Goal: Find specific page/section: Find specific page/section

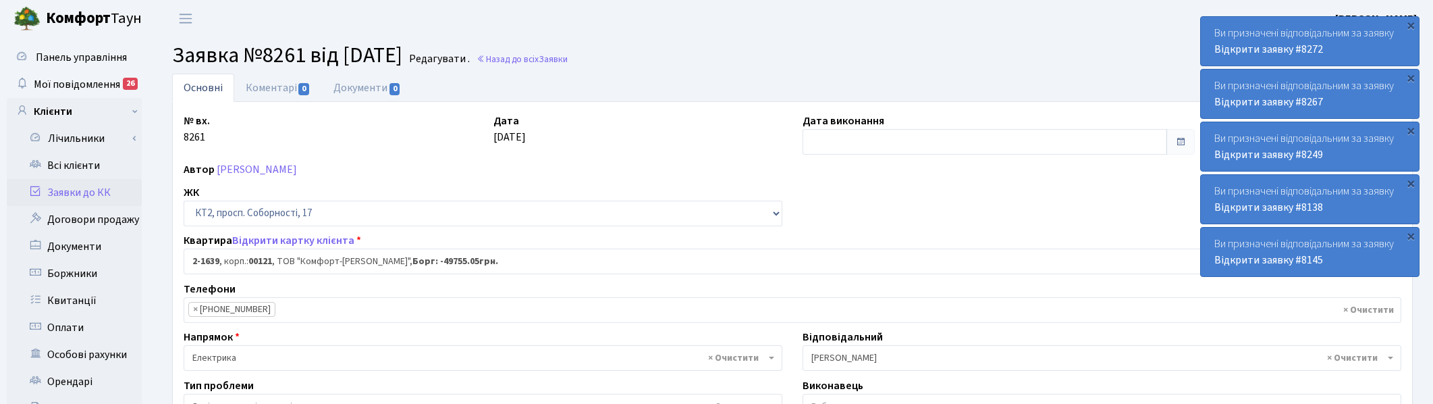
select select "13254"
select select "40"
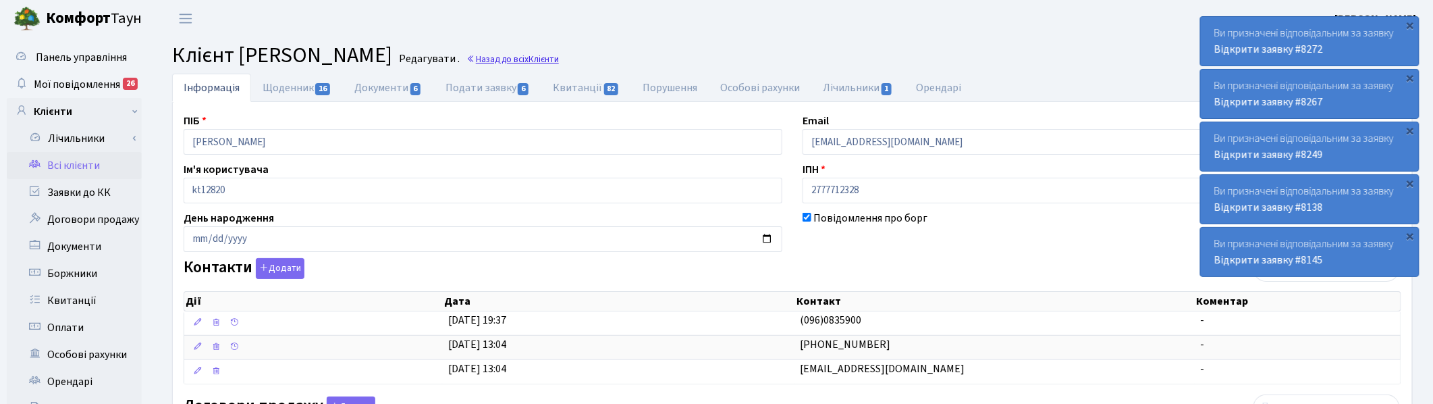
click at [559, 54] on link "Назад до всіх Клієнти" at bounding box center [512, 59] width 92 height 13
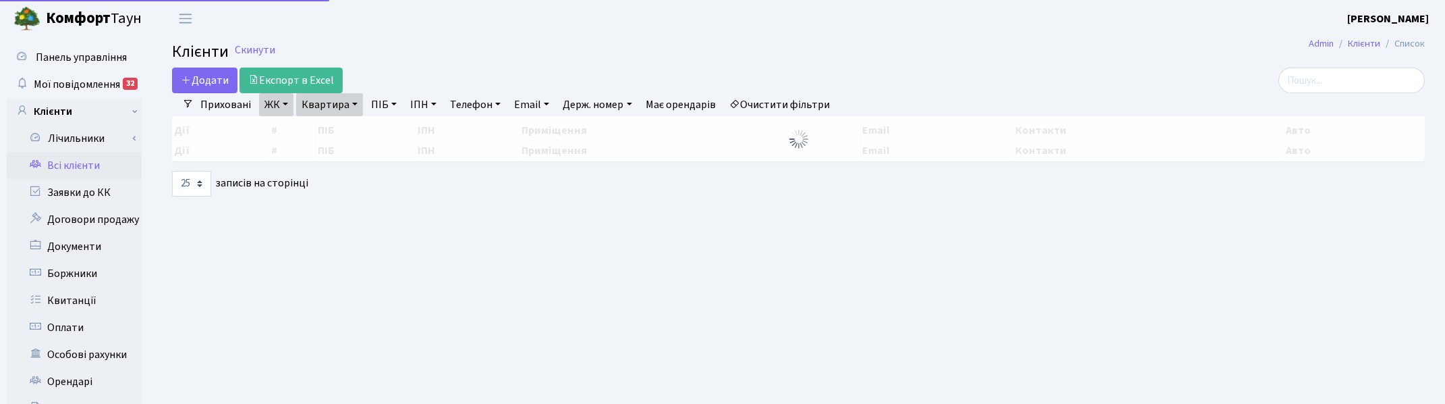
select select "25"
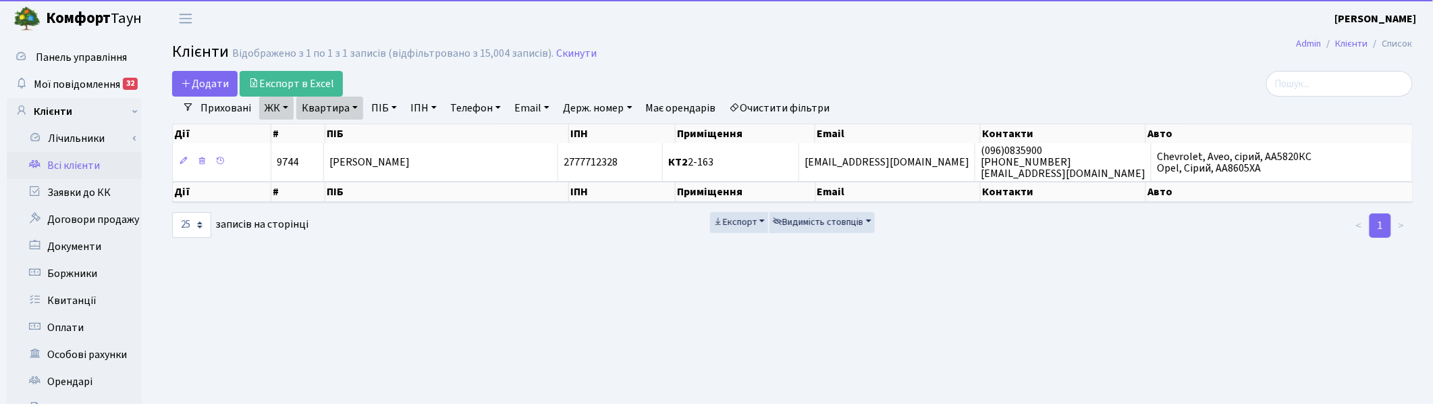
click at [355, 105] on link "Квартира" at bounding box center [329, 108] width 67 height 23
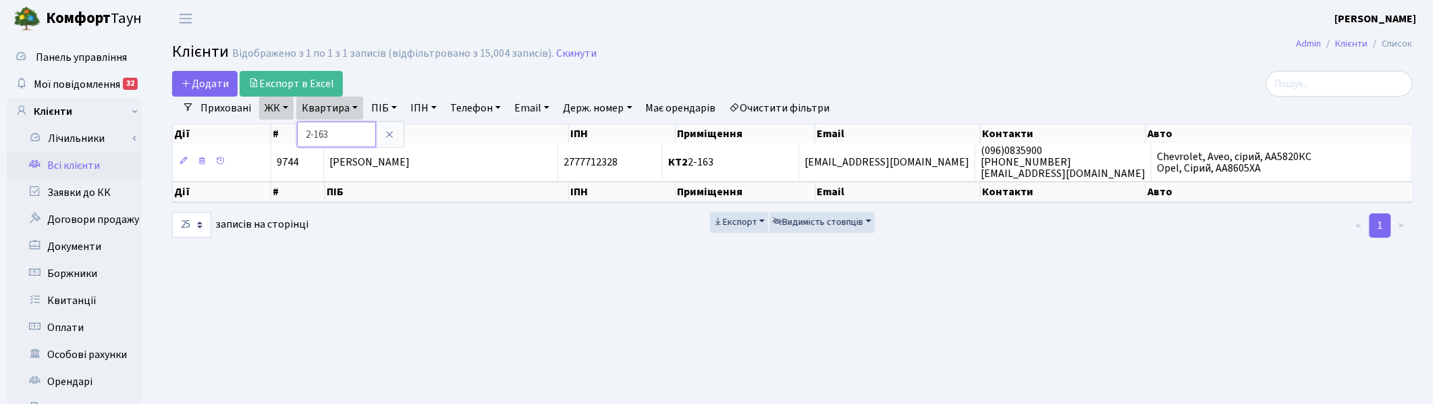
click at [346, 133] on input "2-163" at bounding box center [336, 134] width 79 height 26
type input "2"
type input "5-574"
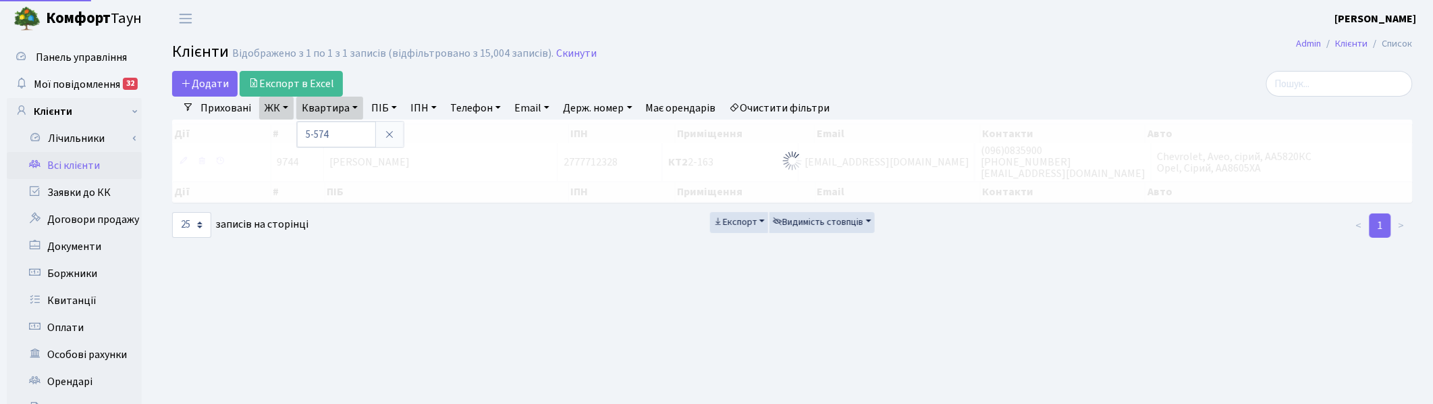
click at [287, 109] on link "ЖК" at bounding box center [276, 108] width 34 height 23
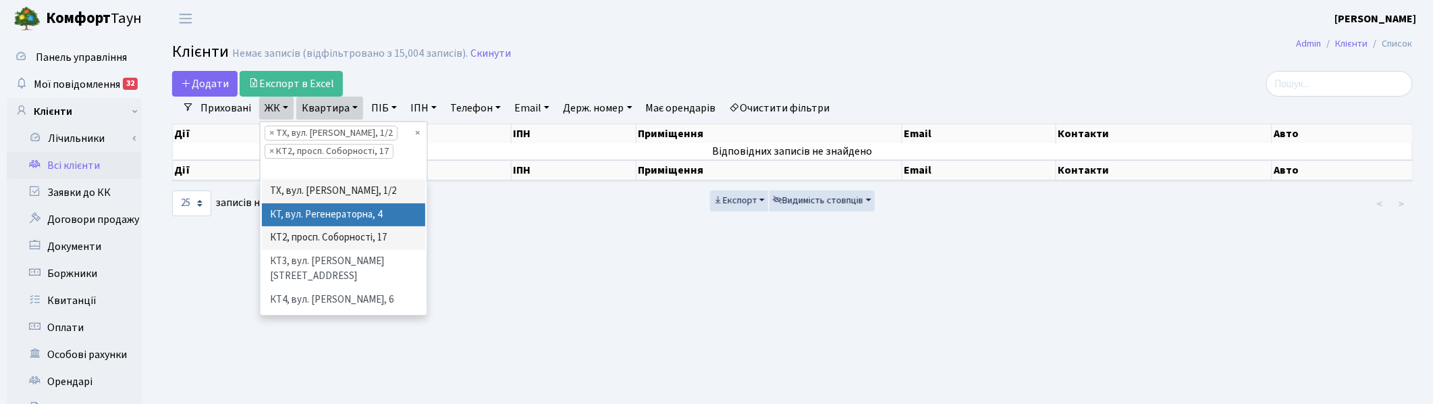
drag, startPoint x: 275, startPoint y: 191, endPoint x: 281, endPoint y: 221, distance: 30.3
click at [281, 221] on ul "ТХ, вул. Ділова, 1/2 КТ, вул. Регенераторна, 4 КТ2, просп. Соборності, 17 КТ3, …" at bounding box center [343, 247] width 166 height 135
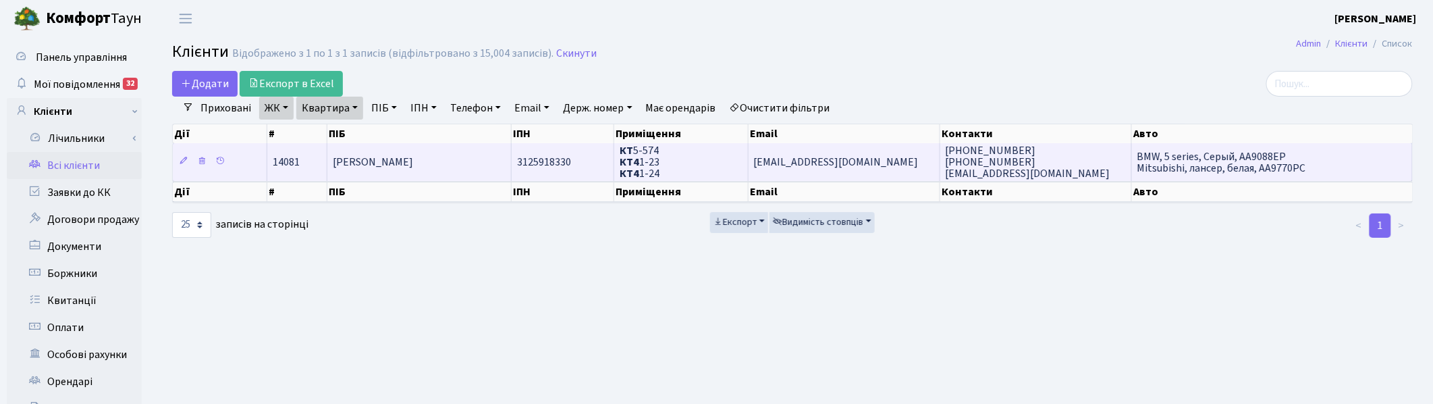
click at [395, 162] on span "[PERSON_NAME]" at bounding box center [373, 162] width 80 height 15
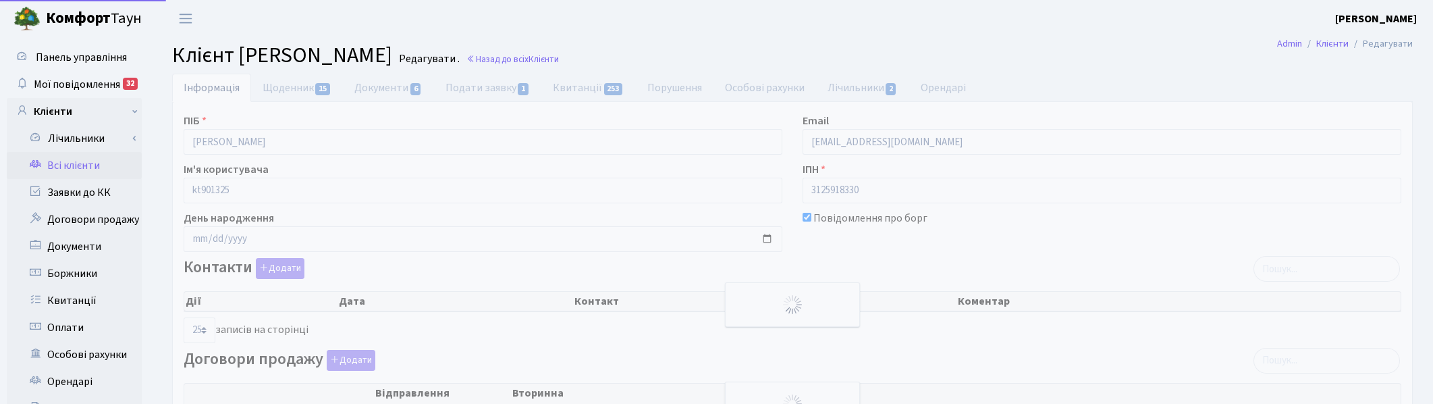
select select "25"
